Goal: Information Seeking & Learning: Learn about a topic

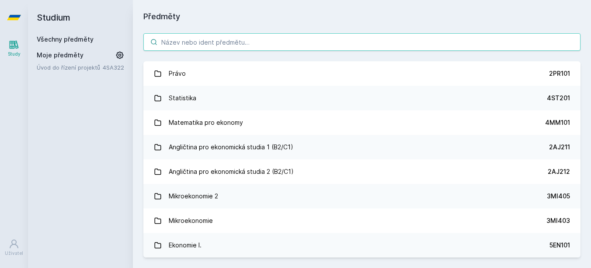
click at [224, 49] on input "search" at bounding box center [361, 41] width 437 height 17
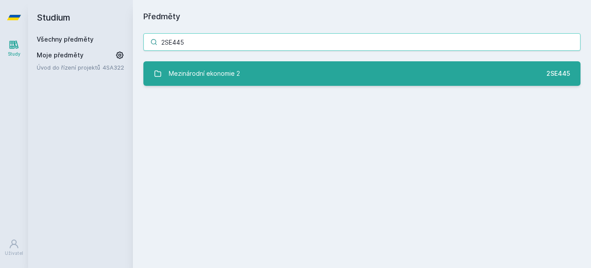
type input "2SE445"
click at [219, 78] on div "Mezinárodní ekonomie 2" at bounding box center [204, 73] width 71 height 17
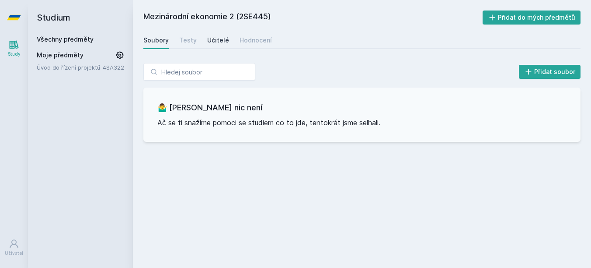
click at [213, 37] on div "Učitelé" at bounding box center [218, 40] width 22 height 9
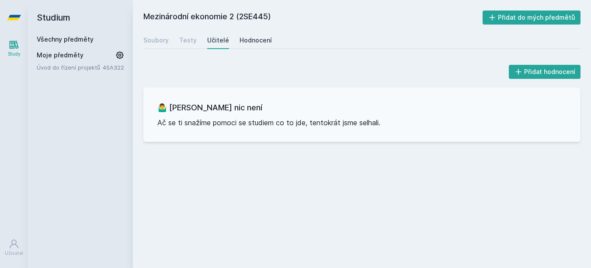
click at [248, 35] on link "Hodnocení" at bounding box center [256, 39] width 32 height 17
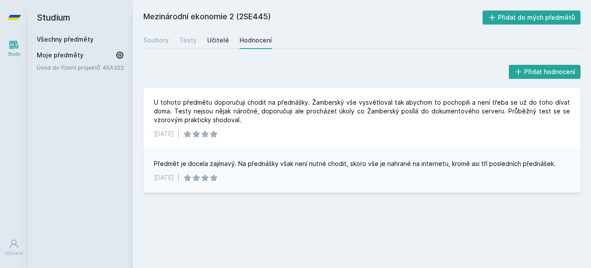
click at [223, 39] on div "Učitelé" at bounding box center [218, 40] width 22 height 9
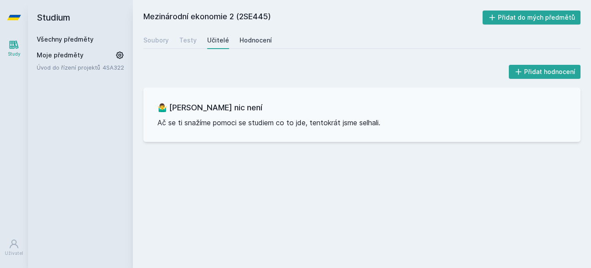
click at [261, 45] on link "Hodnocení" at bounding box center [256, 39] width 32 height 17
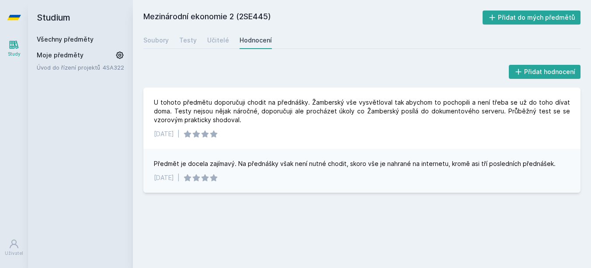
click at [171, 39] on div "Soubory Testy Učitelé Hodnocení" at bounding box center [361, 39] width 437 height 17
click at [169, 39] on div "Soubory Testy Učitelé Hodnocení" at bounding box center [361, 39] width 437 height 17
click at [167, 40] on div "Soubory" at bounding box center [155, 40] width 25 height 9
